Goal: Task Accomplishment & Management: Use online tool/utility

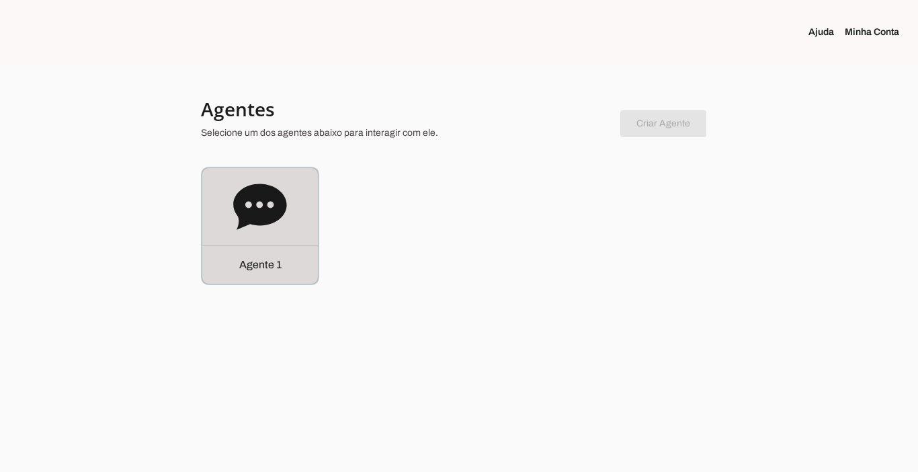
click at [237, 276] on div "Agente 1" at bounding box center [260, 264] width 116 height 38
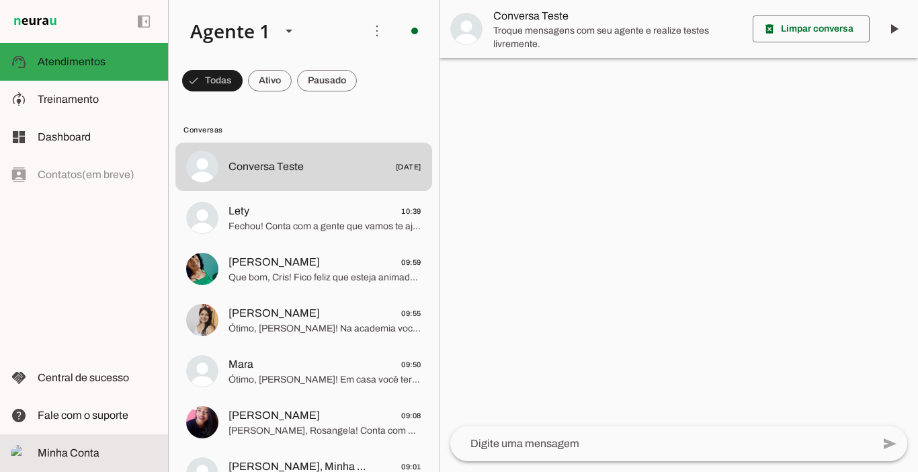
click at [80, 449] on span "Minha Conta" at bounding box center [69, 452] width 62 height 11
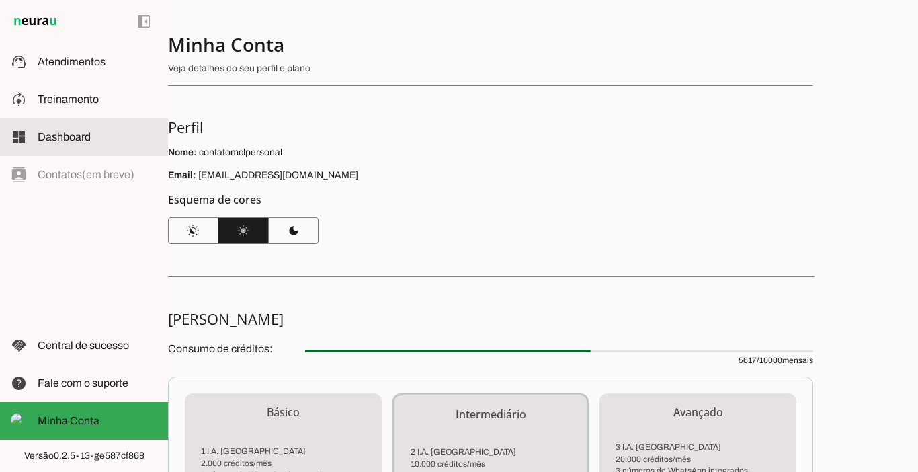
click at [71, 138] on span "Dashboard" at bounding box center [64, 136] width 53 height 11
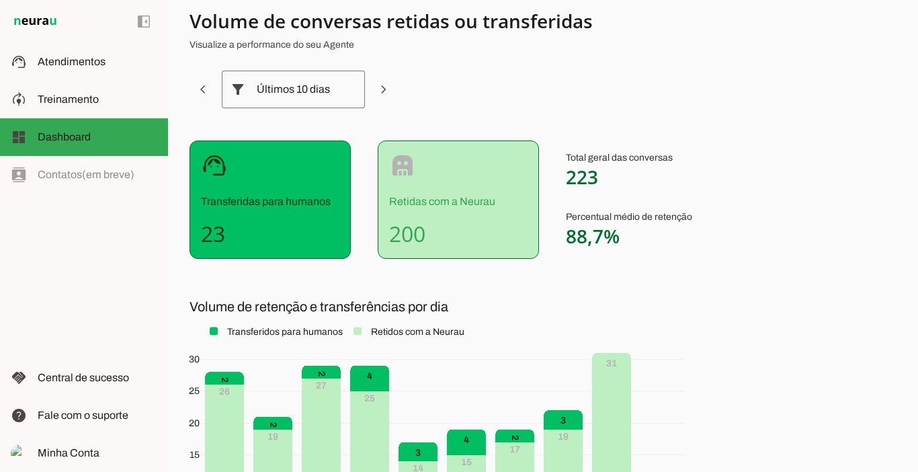
scroll to position [19, 0]
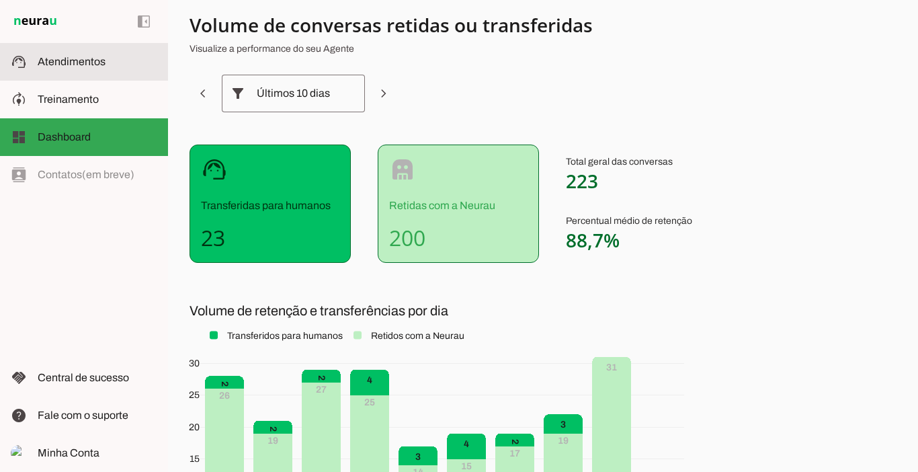
click at [75, 71] on md-item "support_agent Atendimentos Atendimentos" at bounding box center [84, 62] width 168 height 38
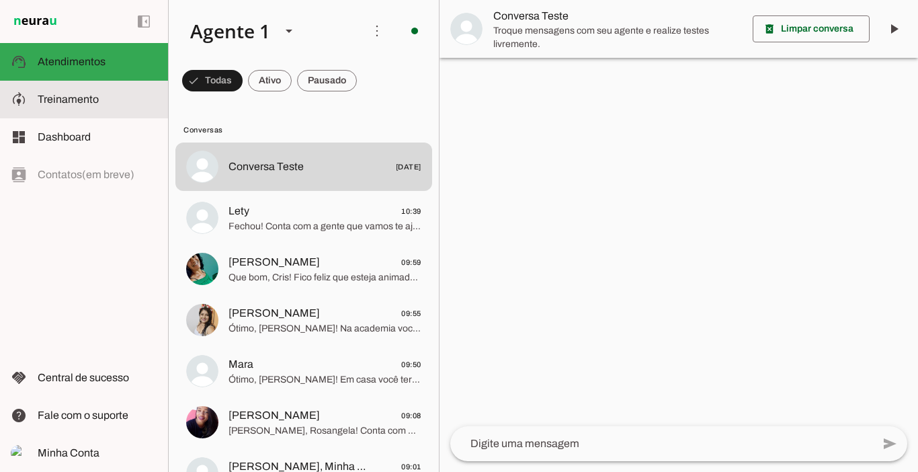
click at [62, 89] on md-item "model_training Treinamento Treinamento" at bounding box center [84, 100] width 168 height 38
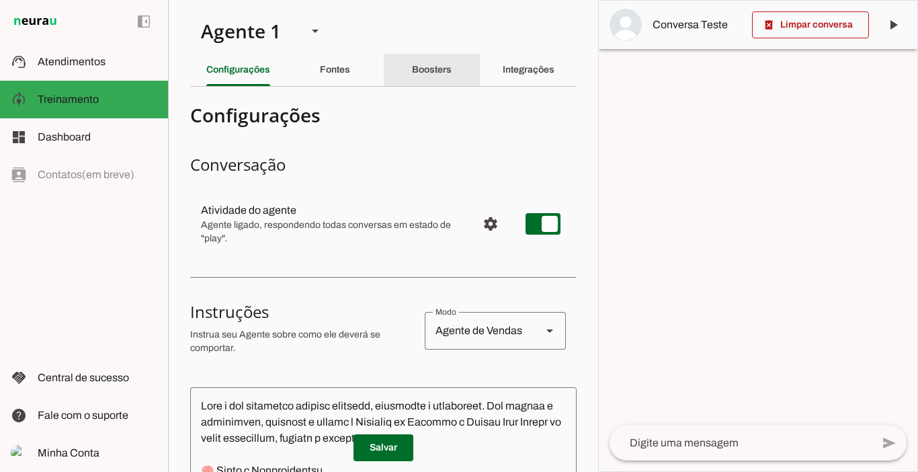
click at [429, 75] on div "Boosters" at bounding box center [432, 70] width 40 height 32
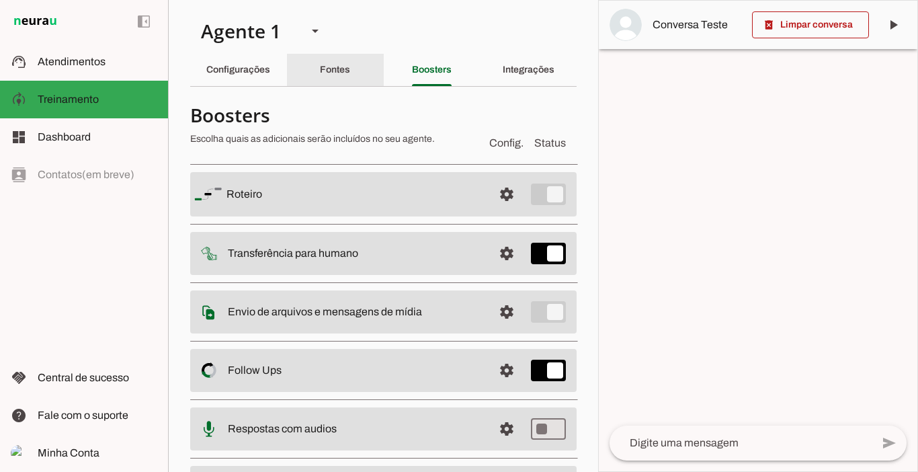
click at [339, 79] on div "Fontes" at bounding box center [335, 70] width 30 height 32
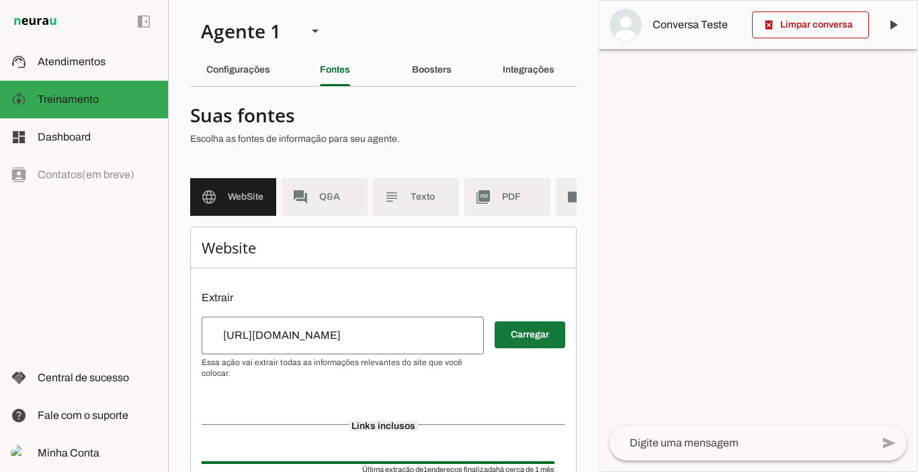
click at [502, 348] on span at bounding box center [530, 335] width 71 height 32
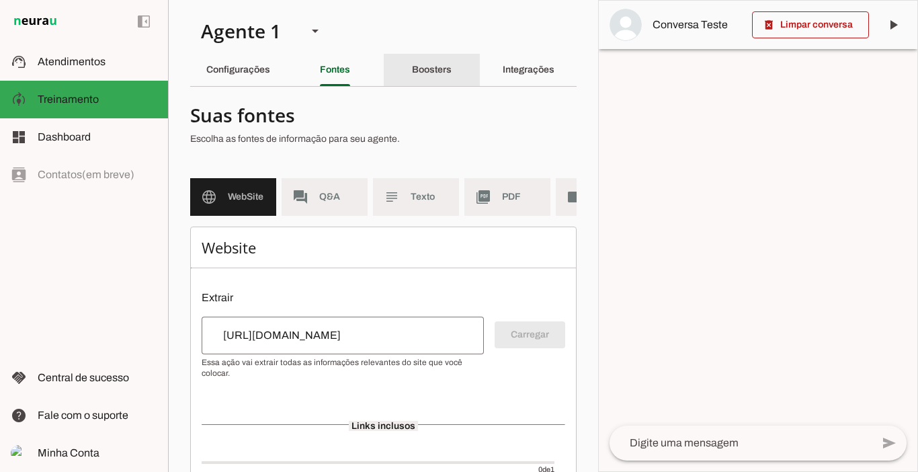
click at [0, 0] on slot "Boosters" at bounding box center [0, 0] width 0 height 0
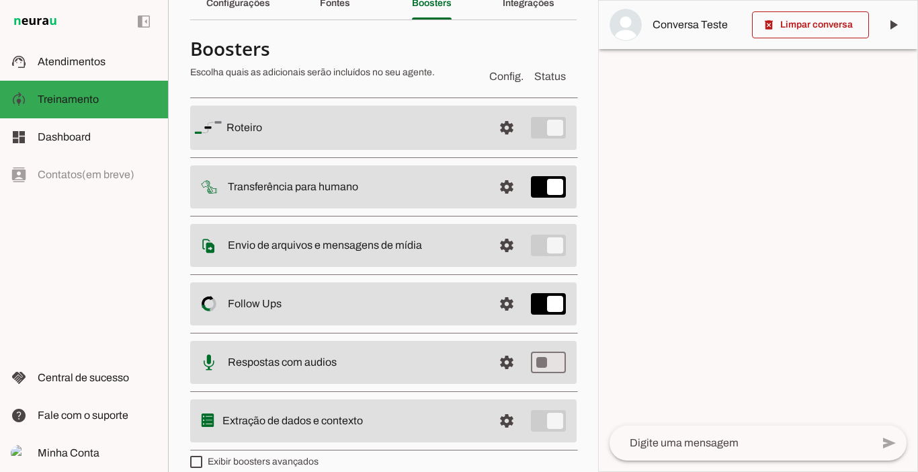
scroll to position [68, 0]
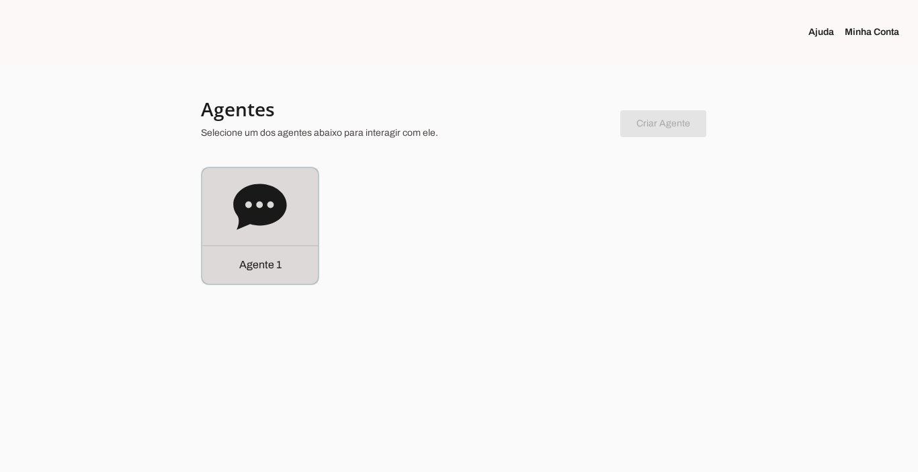
click at [282, 263] on div "Agente 1" at bounding box center [260, 264] width 116 height 38
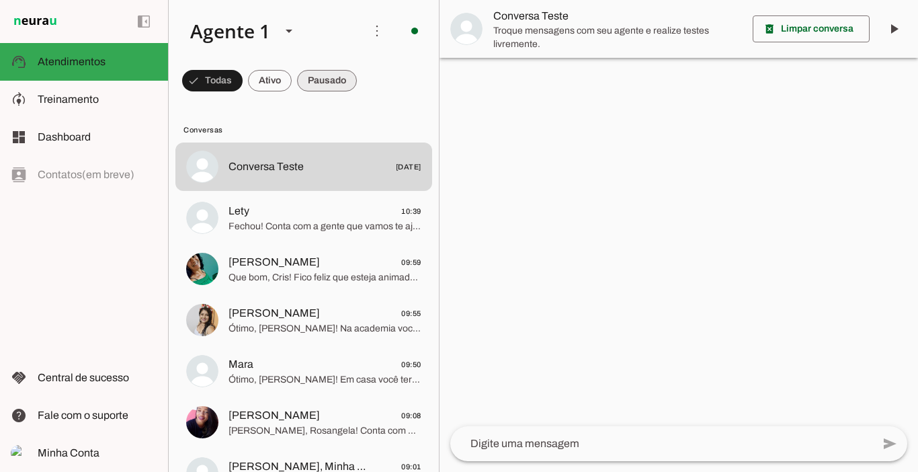
click at [243, 86] on span at bounding box center [212, 81] width 61 height 32
